Goal: Information Seeking & Learning: Learn about a topic

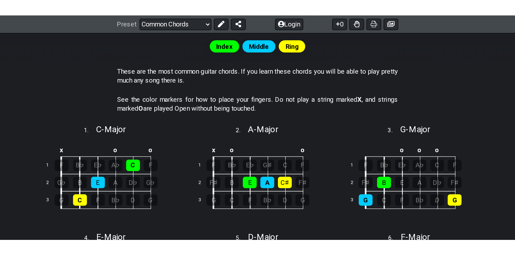
scroll to position [107, 0]
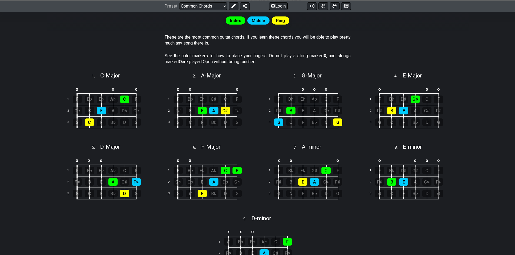
click at [221, 66] on div "See the color markers for how to place your fingers. Do not play a string marke…" at bounding box center [258, 60] width 186 height 19
click at [202, 3] on select "Welcome to #fretflip! Initial Preset Custom Preset Minor Pentatonic Major Penta…" at bounding box center [203, 6] width 48 height 8
click at [179, 10] on select "Welcome to #fretflip! Initial Preset Custom Preset Minor Pentatonic Major Penta…" at bounding box center [203, 6] width 48 height 8
select select "/musical-notes-explained"
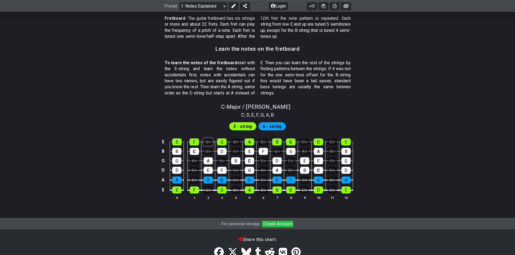
scroll to position [496, 0]
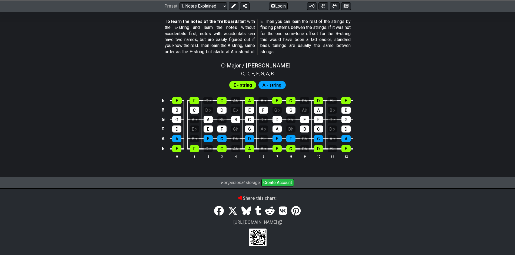
click at [266, 86] on span "A - string" at bounding box center [271, 85] width 19 height 8
click at [263, 71] on span "G" at bounding box center [261, 73] width 3 height 7
click at [263, 67] on span "C - Major / Ionian" at bounding box center [255, 65] width 69 height 6
select select "C"
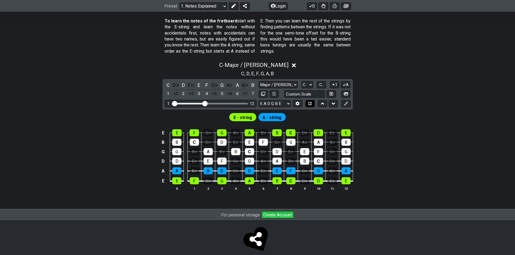
click at [309, 102] on icon at bounding box center [310, 104] width 4 height 4
click at [310, 103] on icon at bounding box center [310, 104] width 4 height 4
click at [326, 103] on button at bounding box center [322, 103] width 9 height 7
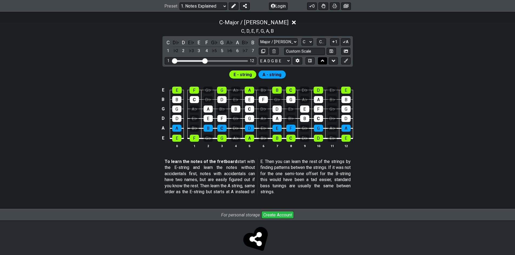
click at [322, 63] on icon at bounding box center [323, 60] width 4 height 5
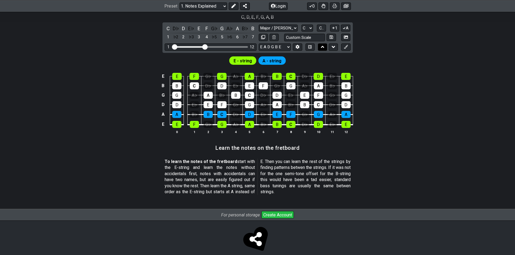
click at [326, 49] on button at bounding box center [322, 46] width 9 height 7
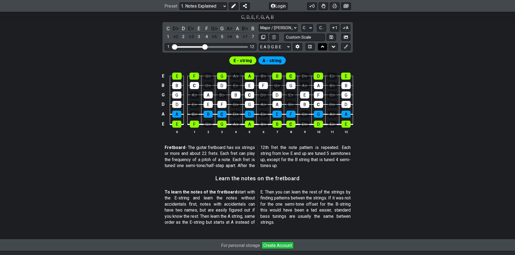
click at [324, 49] on button at bounding box center [322, 46] width 9 height 7
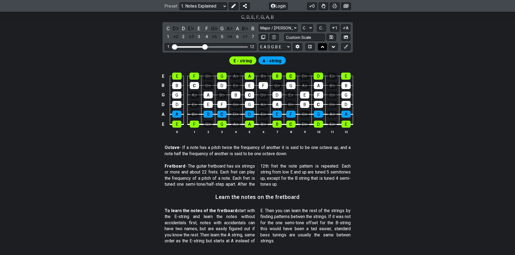
click at [324, 49] on button at bounding box center [322, 46] width 9 height 7
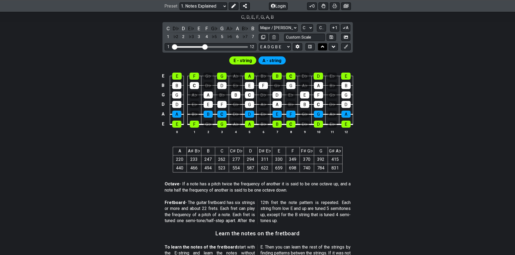
click at [324, 49] on button at bounding box center [322, 46] width 9 height 7
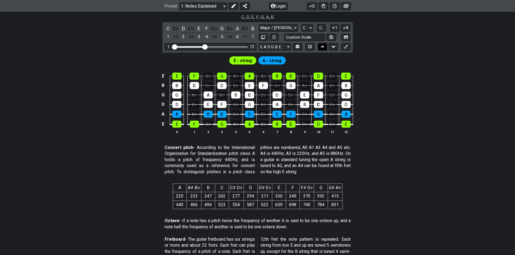
click at [324, 49] on button at bounding box center [322, 46] width 9 height 7
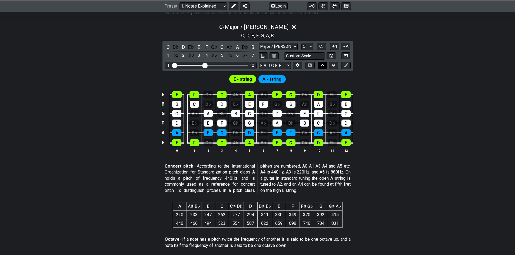
click at [324, 62] on button at bounding box center [322, 65] width 9 height 7
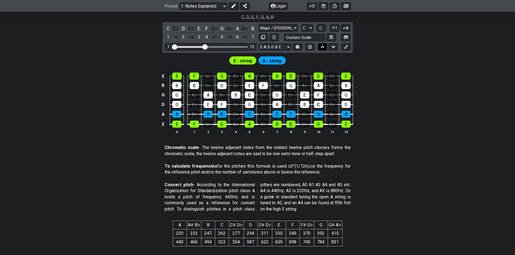
click at [324, 49] on button at bounding box center [322, 46] width 9 height 7
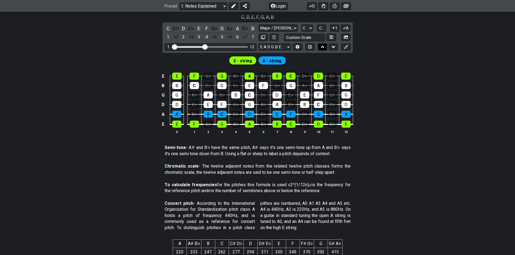
click at [324, 49] on button at bounding box center [322, 46] width 9 height 7
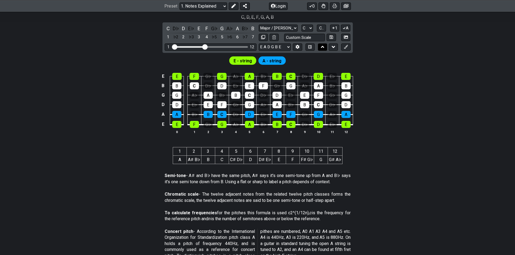
click at [324, 49] on button at bounding box center [322, 46] width 9 height 7
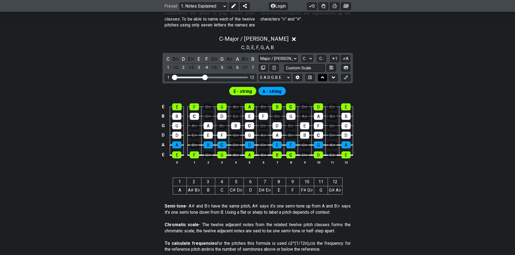
click at [324, 74] on button at bounding box center [322, 77] width 9 height 7
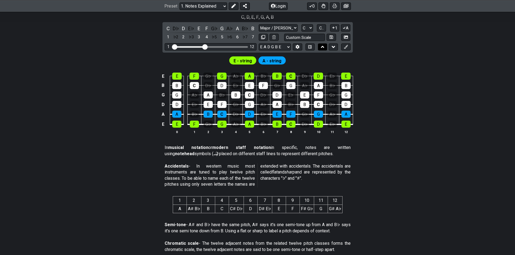
click at [324, 49] on button at bounding box center [322, 46] width 9 height 7
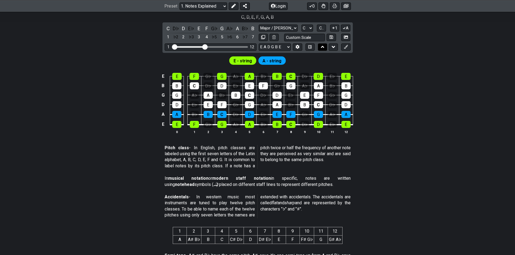
click at [324, 49] on button at bounding box center [322, 46] width 9 height 7
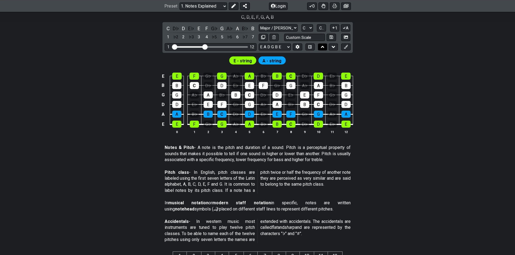
click at [326, 49] on button at bounding box center [322, 46] width 9 height 7
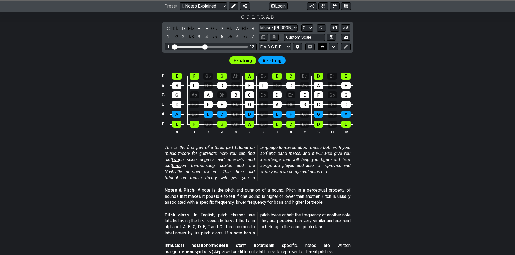
click at [327, 48] on button at bounding box center [322, 46] width 9 height 7
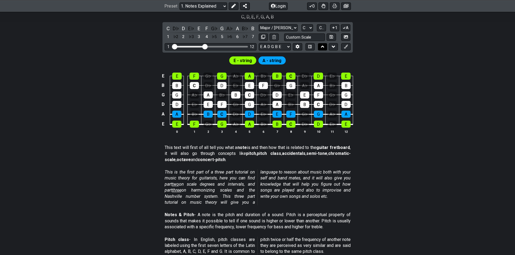
click at [326, 49] on button at bounding box center [322, 46] width 9 height 7
click at [332, 48] on icon at bounding box center [334, 46] width 4 height 5
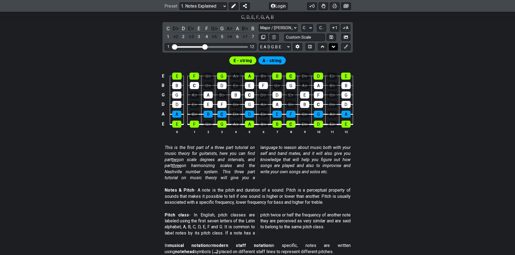
click at [332, 48] on icon at bounding box center [334, 46] width 4 height 5
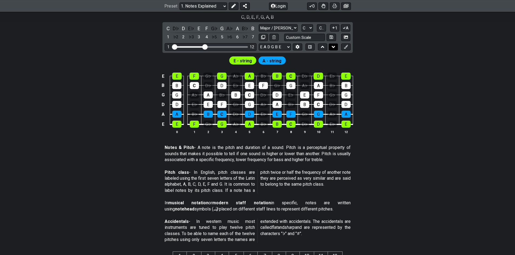
click at [332, 48] on icon at bounding box center [334, 46] width 4 height 5
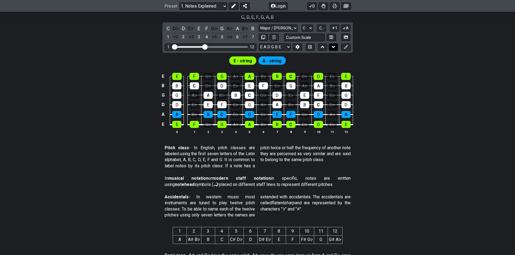
click at [336, 46] on button at bounding box center [333, 46] width 9 height 7
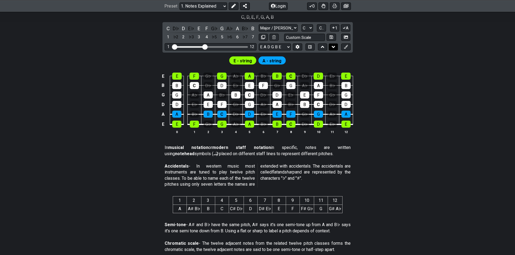
click at [332, 47] on icon at bounding box center [334, 47] width 4 height 2
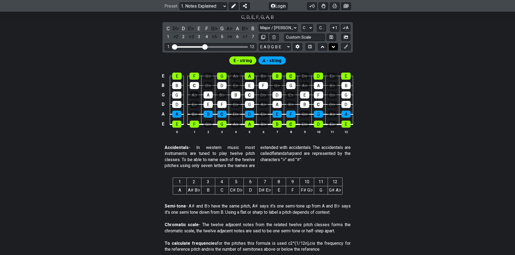
click at [332, 47] on icon at bounding box center [334, 47] width 4 height 2
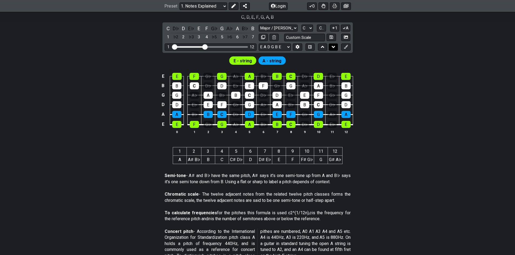
click at [333, 47] on icon at bounding box center [334, 47] width 4 height 2
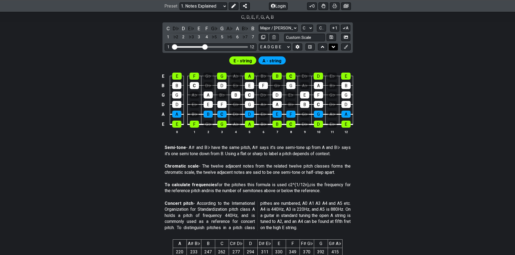
click at [333, 47] on icon at bounding box center [334, 47] width 4 height 2
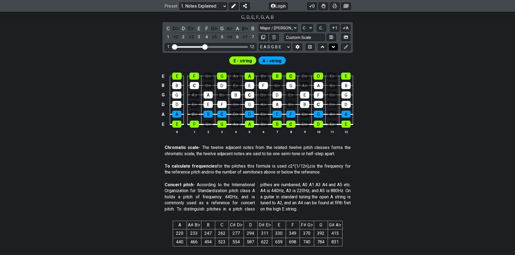
click at [333, 46] on icon at bounding box center [334, 46] width 4 height 5
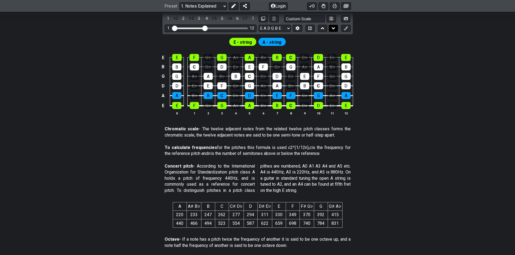
click at [334, 31] on icon at bounding box center [334, 28] width 4 height 5
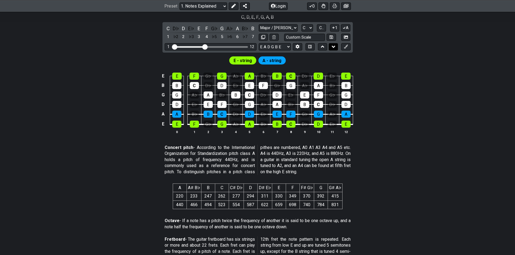
click at [334, 46] on icon at bounding box center [334, 46] width 4 height 5
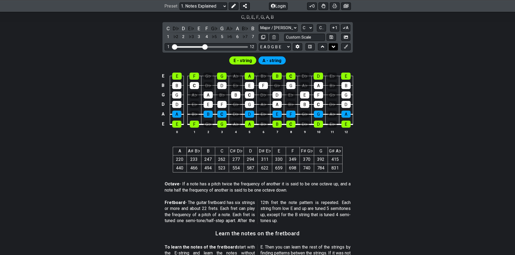
click at [334, 46] on icon at bounding box center [334, 46] width 4 height 5
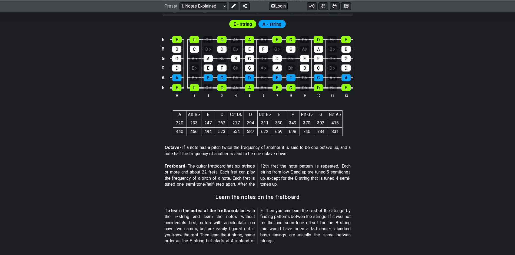
click at [334, 13] on icon at bounding box center [334, 10] width 4 height 5
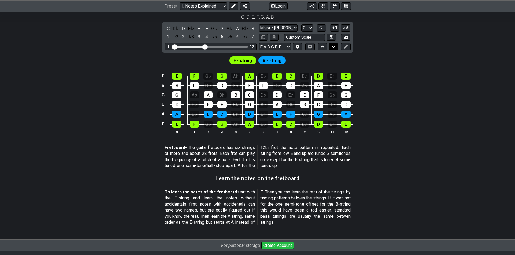
click at [334, 46] on icon at bounding box center [334, 46] width 4 height 5
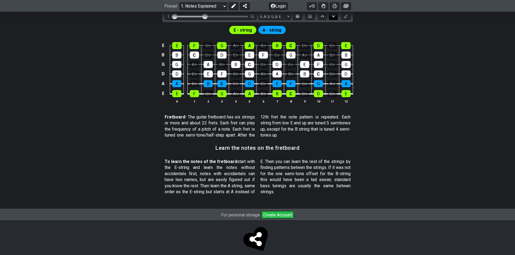
click at [334, 19] on icon at bounding box center [334, 16] width 4 height 5
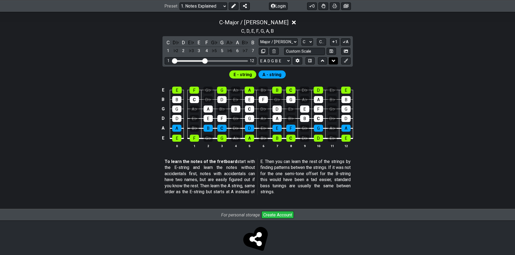
scroll to position [504, 0]
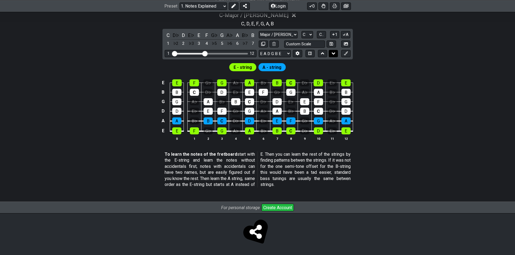
click at [334, 46] on button at bounding box center [330, 44] width 9 height 7
select select "Custom Scale"
click at [334, 46] on button at bounding box center [330, 44] width 9 height 7
click at [334, 47] on button at bounding box center [330, 44] width 9 height 7
drag, startPoint x: 324, startPoint y: 58, endPoint x: 315, endPoint y: 59, distance: 9.9
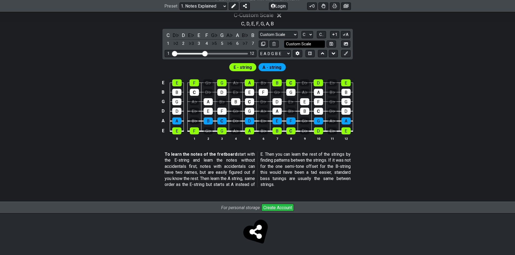
click at [322, 58] on div "C D♭ D E♭ E F G♭ G A♭ A B♭ B 1 ♭2 2 ♭3 3 4 ♭5 5 ♭6 6 ♭7 7 Major / Ionian Custom…" at bounding box center [257, 44] width 190 height 31
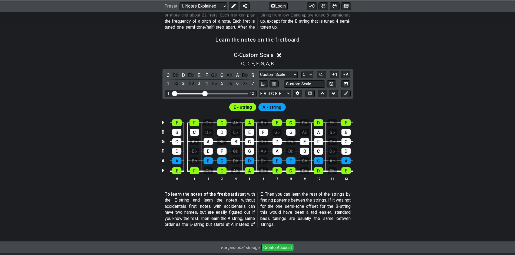
scroll to position [450, 0]
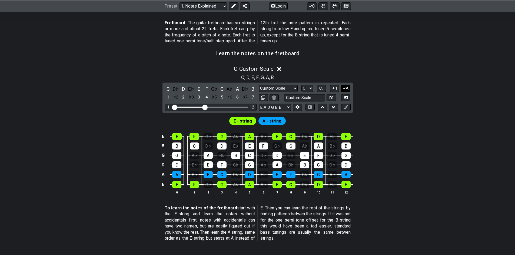
click at [346, 86] on icon at bounding box center [344, 88] width 5 height 4
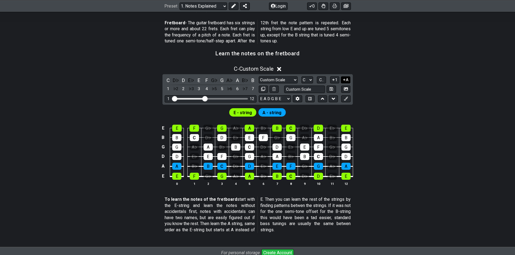
click at [342, 78] on icon at bounding box center [344, 80] width 5 height 4
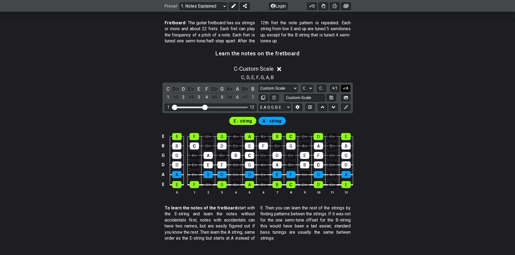
click at [345, 86] on icon at bounding box center [344, 88] width 5 height 4
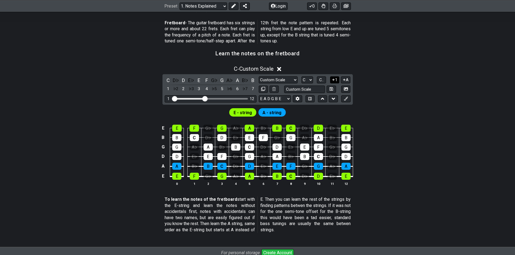
click at [333, 80] on icon at bounding box center [333, 80] width 2 height 2
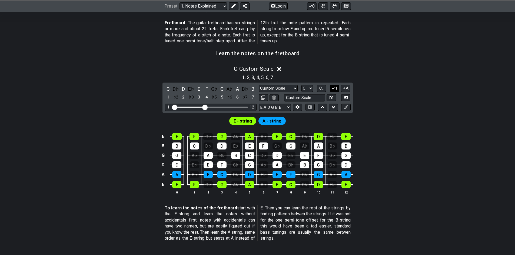
click at [337, 87] on button "1" at bounding box center [334, 88] width 9 height 7
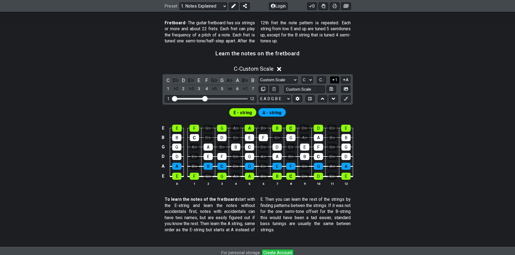
click at [335, 81] on button "1" at bounding box center [334, 79] width 9 height 7
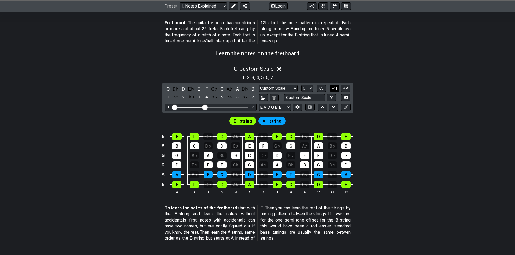
click at [336, 86] on button "1" at bounding box center [334, 88] width 9 height 7
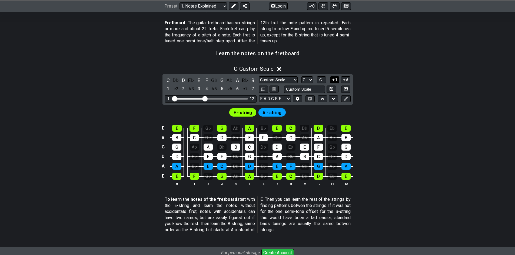
click at [334, 80] on icon at bounding box center [333, 80] width 5 height 4
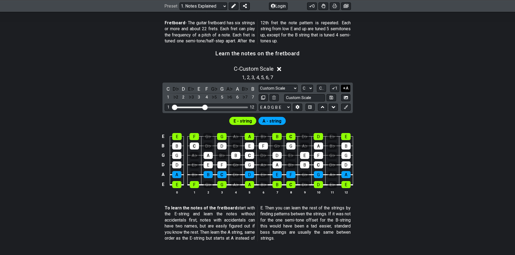
click at [343, 88] on icon at bounding box center [344, 88] width 5 height 4
click at [325, 87] on button "C.." at bounding box center [321, 88] width 9 height 7
click at [325, 87] on button "1..7" at bounding box center [321, 88] width 10 height 7
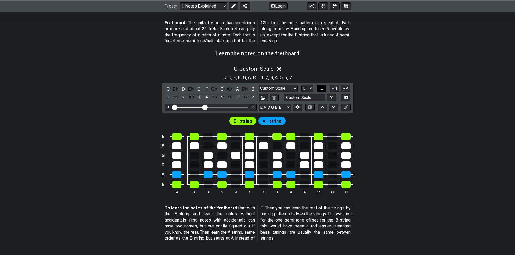
click at [326, 87] on button "..." at bounding box center [321, 88] width 9 height 7
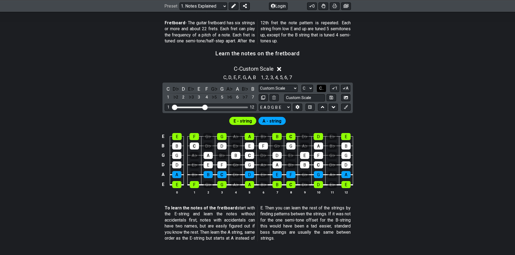
click at [326, 87] on button "C.." at bounding box center [321, 88] width 9 height 7
click at [326, 87] on button "1..7" at bounding box center [321, 88] width 10 height 7
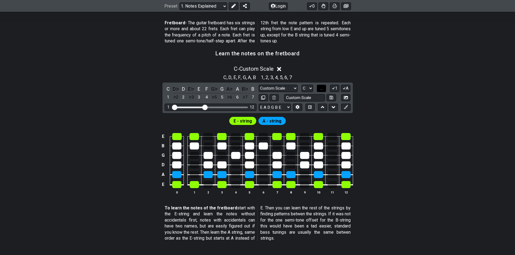
click at [326, 87] on button "..." at bounding box center [321, 88] width 9 height 7
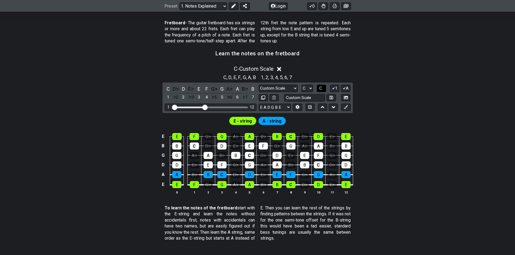
click at [326, 87] on button "C.." at bounding box center [321, 88] width 9 height 7
click at [326, 87] on button "1..7" at bounding box center [321, 88] width 10 height 7
click at [326, 87] on button "..." at bounding box center [321, 88] width 9 height 7
click at [323, 89] on span "C.." at bounding box center [321, 88] width 4 height 5
click at [323, 89] on span "1..7" at bounding box center [321, 88] width 6 height 5
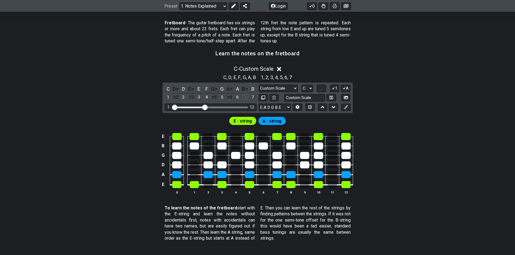
click at [247, 98] on div "♭7" at bounding box center [245, 97] width 7 height 7
click at [247, 98] on div "♯6" at bounding box center [245, 97] width 7 height 7
click at [280, 69] on icon at bounding box center [280, 69] width 4 height 6
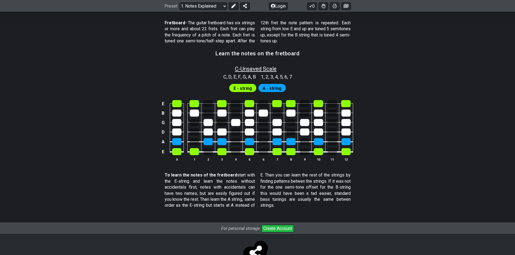
click at [263, 69] on span "C - Unsaved Scale" at bounding box center [256, 69] width 42 height 6
select select "Custom Scale"
select select "C"
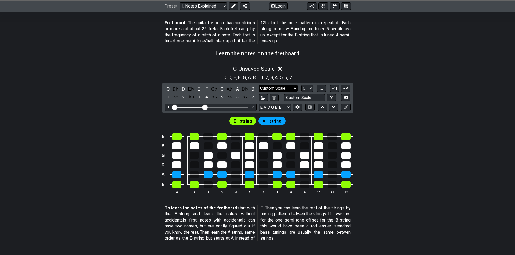
click at [288, 87] on select "Major / Ionian Custom Scale Minor Pentatonic Major Pentatonic Minor Blues Major…" at bounding box center [278, 88] width 39 height 7
click at [301, 96] on input "text" at bounding box center [304, 97] width 41 height 7
type input "Custom Scale"
click at [278, 97] on button at bounding box center [273, 97] width 9 height 7
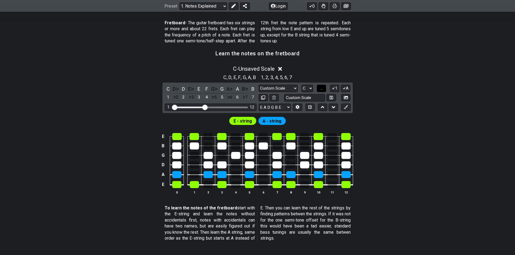
click at [320, 88] on span "..." at bounding box center [321, 88] width 2 height 5
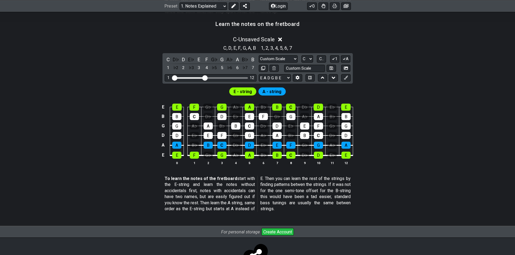
scroll to position [504, 0]
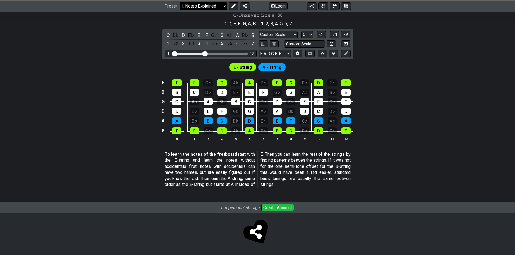
click at [204, 4] on select "Welcome to #fretflip! Initial Preset Custom Preset Minor Pentatonic Major Penta…" at bounding box center [203, 6] width 48 height 8
click at [179, 2] on select "Welcome to #fretflip! Initial Preset Custom Preset Minor Pentatonic Major Penta…" at bounding box center [203, 6] width 48 height 8
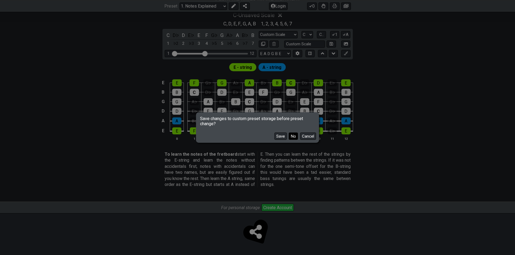
click at [289, 136] on button "No" at bounding box center [293, 136] width 9 height 7
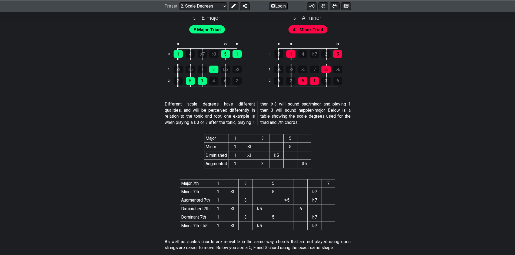
scroll to position [1081, 0]
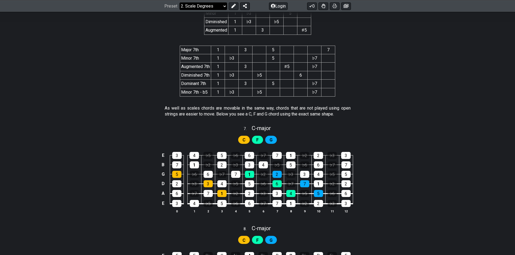
click at [201, 8] on select "Welcome to #fretflip! Initial Preset Custom Preset Minor Pentatonic Major Penta…" at bounding box center [203, 6] width 48 height 8
click at [179, 10] on select "Welcome to #fretflip! Initial Preset Custom Preset Minor Pentatonic Major Penta…" at bounding box center [203, 6] width 48 height 8
select select "/harmonizing-scales"
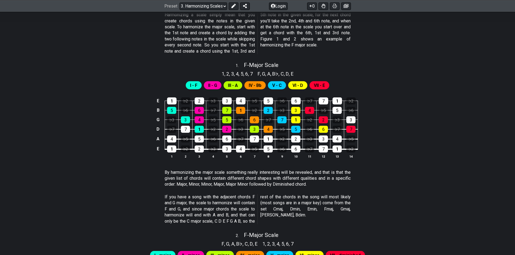
scroll to position [189, 0]
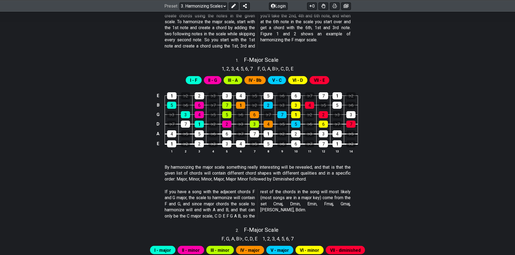
click at [212, 81] on span "II - G" at bounding box center [212, 80] width 9 height 8
click at [200, 107] on div "6" at bounding box center [199, 105] width 9 height 7
click at [202, 116] on div "4" at bounding box center [199, 114] width 9 height 7
drag, startPoint x: 194, startPoint y: 102, endPoint x: 197, endPoint y: 105, distance: 3.8
click at [195, 103] on td "6" at bounding box center [199, 100] width 14 height 9
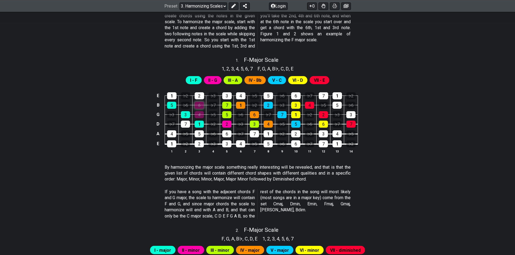
click at [198, 105] on div "6" at bounding box center [199, 105] width 9 height 7
click at [202, 115] on div "4" at bounding box center [199, 114] width 9 height 7
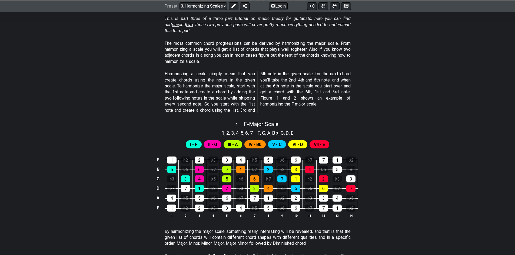
scroll to position [81, 0]
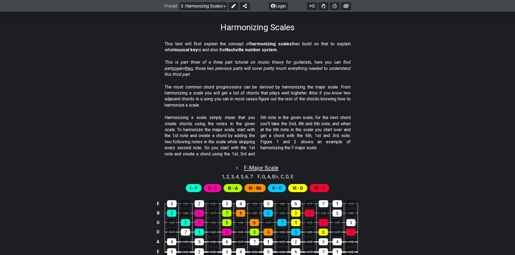
click at [259, 169] on span "F - Major Scale" at bounding box center [261, 168] width 35 height 6
select select "F"
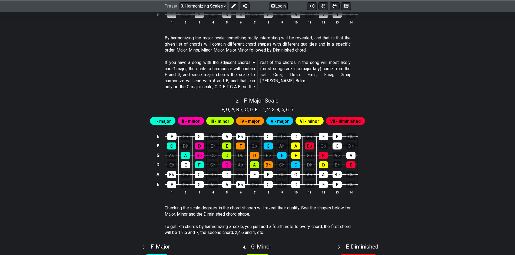
scroll to position [351, 0]
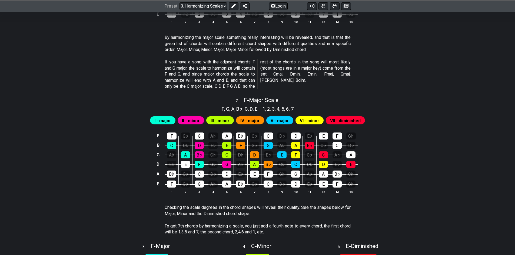
click at [196, 124] on span "II - minor" at bounding box center [191, 121] width 18 height 8
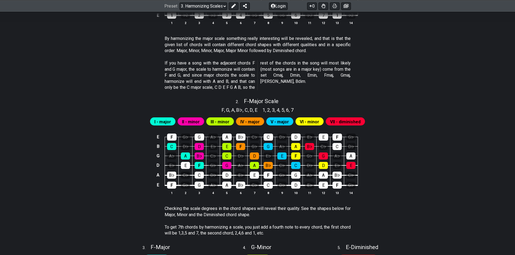
scroll to position [162, 0]
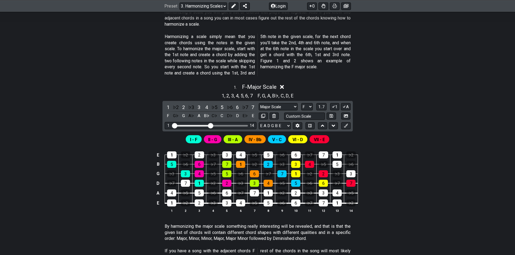
click at [214, 138] on span "II - G" at bounding box center [212, 140] width 9 height 8
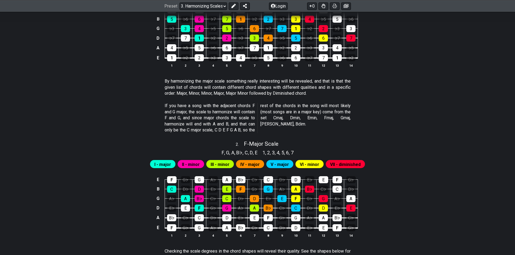
scroll to position [159, 0]
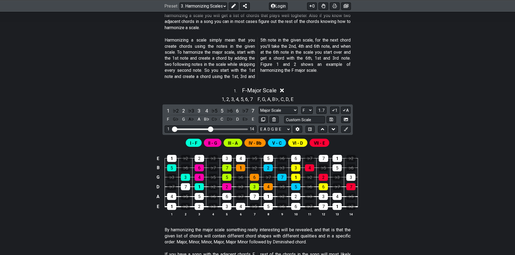
click at [214, 144] on span "II - G" at bounding box center [212, 143] width 9 height 8
drag, startPoint x: 184, startPoint y: 235, endPoint x: 247, endPoint y: 253, distance: 66.0
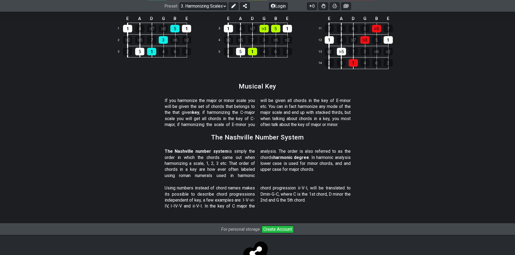
scroll to position [600, 0]
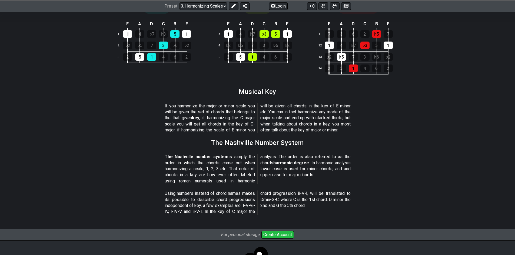
drag, startPoint x: 186, startPoint y: 149, endPoint x: 196, endPoint y: 156, distance: 11.3
drag, startPoint x: 167, startPoint y: 160, endPoint x: 202, endPoint y: 166, distance: 35.4
click at [202, 166] on p "The Nashville number system is simply the order in which the chords came out wh…" at bounding box center [258, 169] width 186 height 30
